Goal: Navigation & Orientation: Find specific page/section

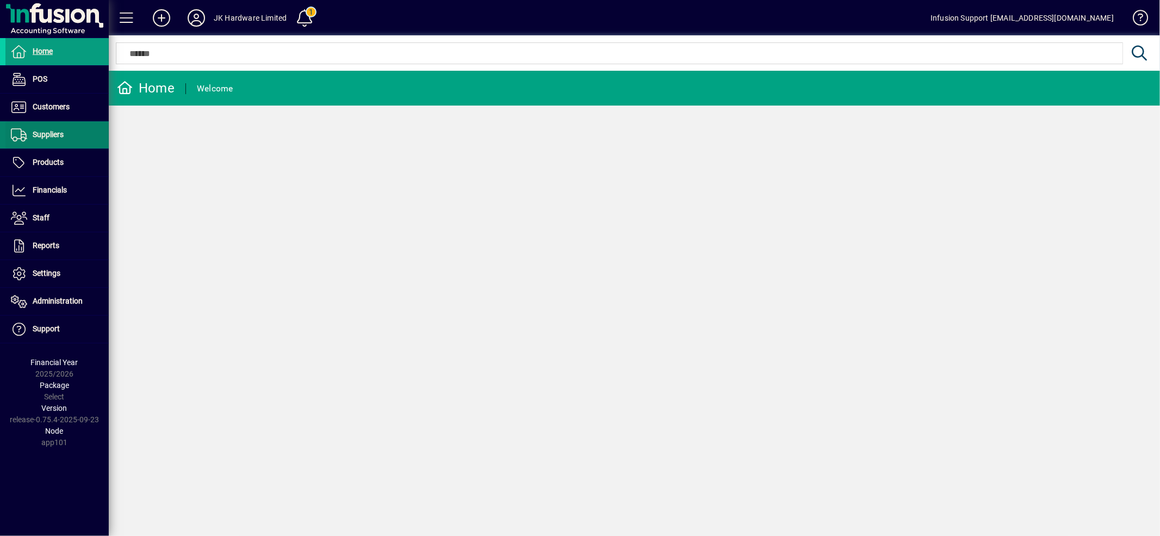
click at [67, 133] on span at bounding box center [56, 135] width 103 height 26
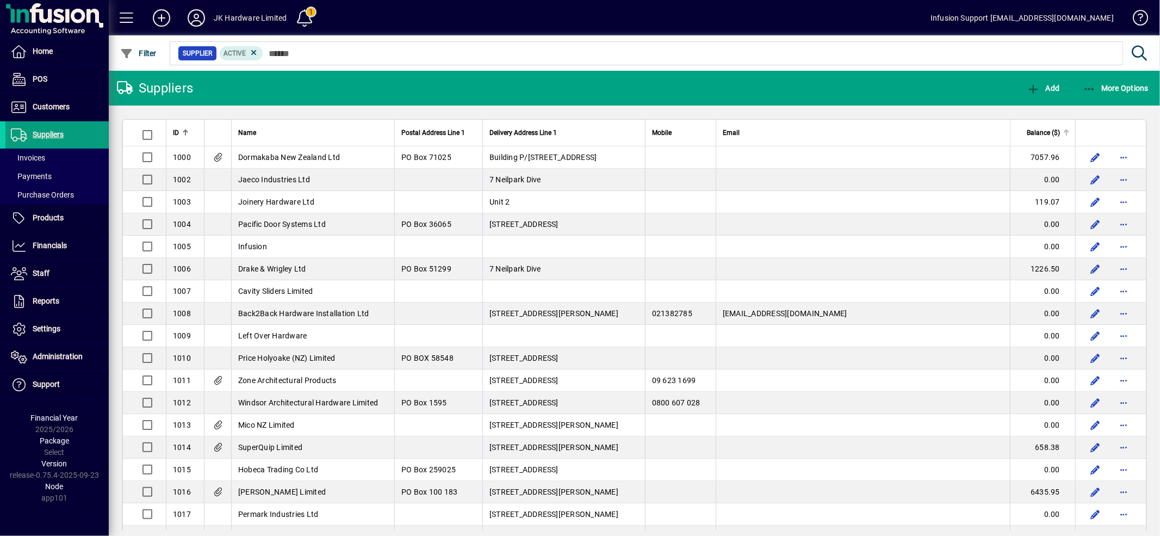
click at [1037, 132] on span "Balance ($)" at bounding box center [1043, 133] width 33 height 12
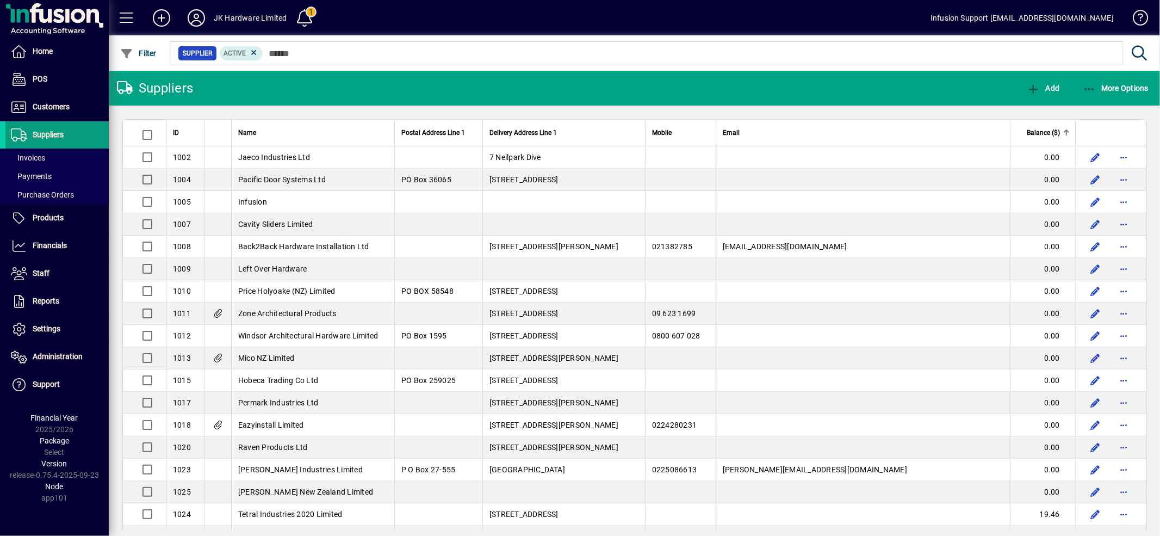
click at [1037, 132] on span "Balance ($)" at bounding box center [1043, 133] width 33 height 12
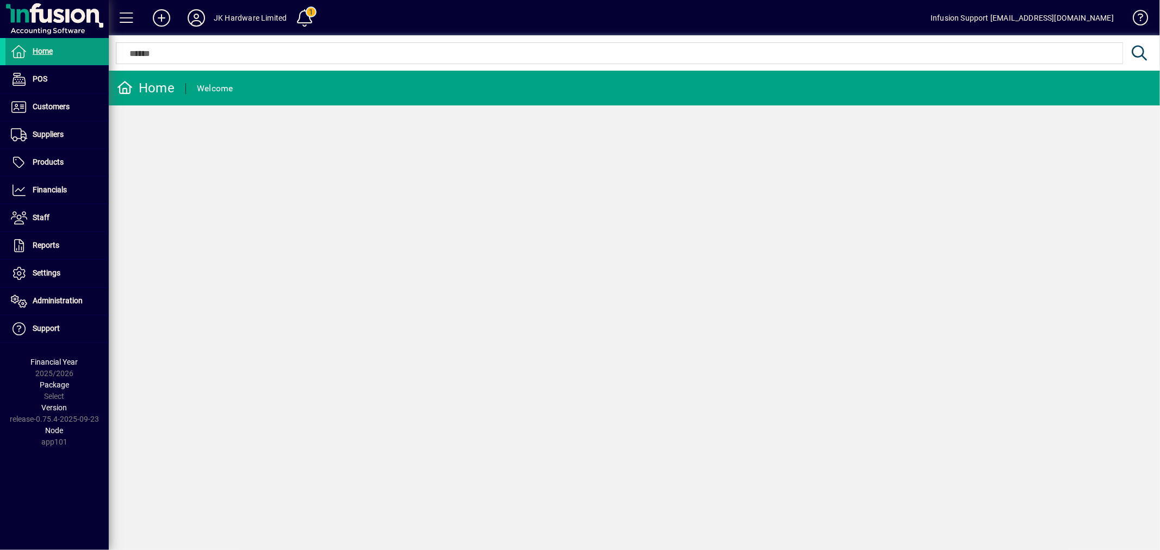
click at [197, 11] on icon at bounding box center [196, 17] width 22 height 17
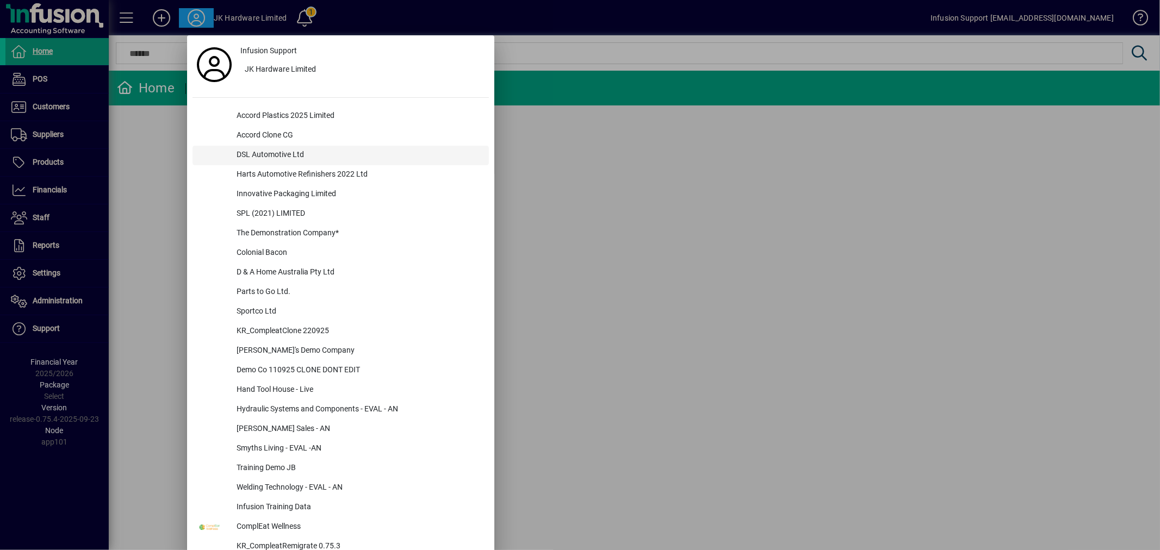
click at [270, 156] on div "DSL Automotive Ltd" at bounding box center [358, 156] width 261 height 20
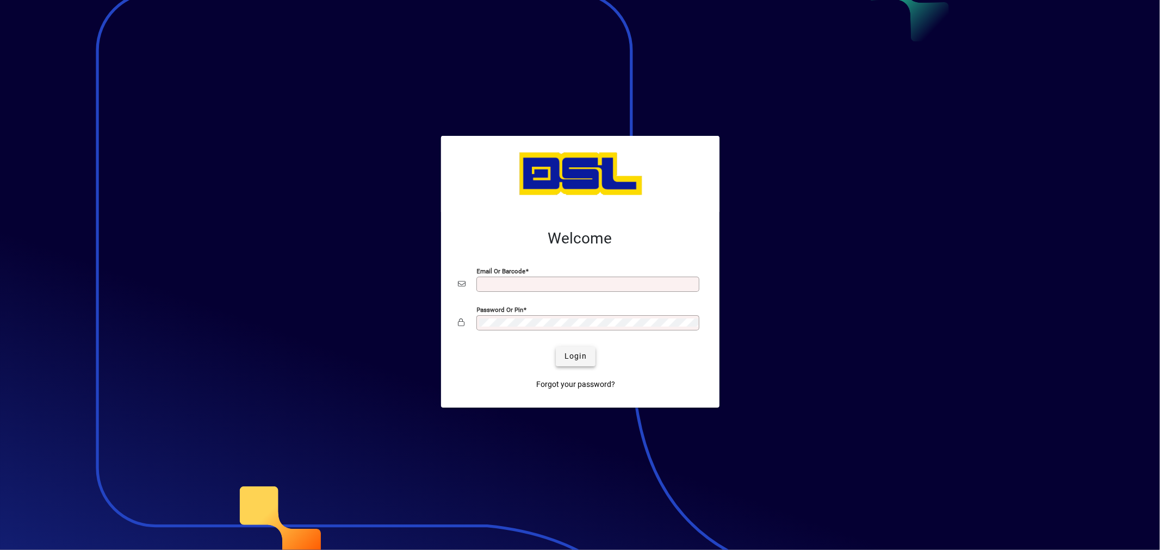
type input "**********"
click at [571, 352] on button "Login" at bounding box center [576, 357] width 40 height 20
